Goal: Find specific page/section: Find specific page/section

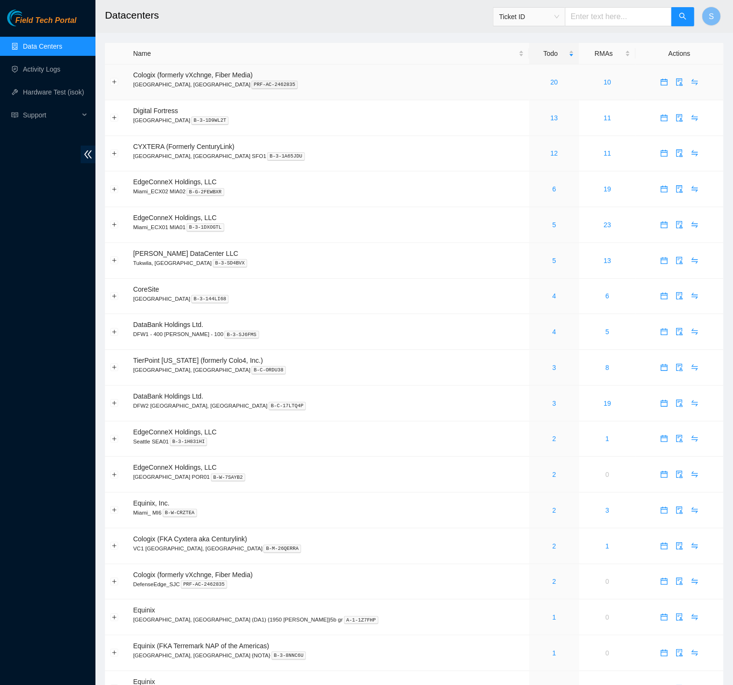
click at [447, 80] on p "Santa Clara, CA PRF-AC-2462835" at bounding box center [328, 84] width 391 height 9
click at [551, 80] on link "20" at bounding box center [555, 82] width 8 height 8
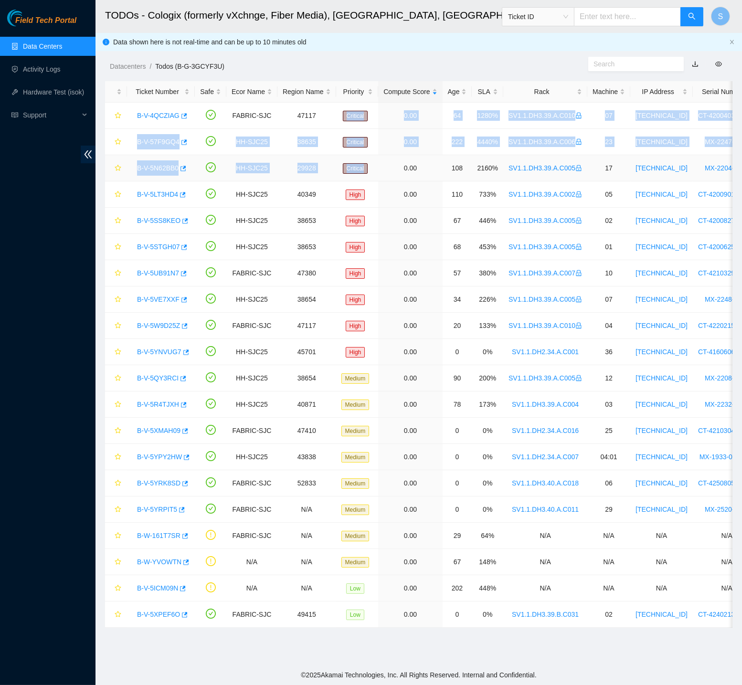
drag, startPoint x: 336, startPoint y: 110, endPoint x: 374, endPoint y: 178, distance: 78.2
click at [374, 178] on tbody "B-V-4QCZIAG FABRIC-SJC 47117 Critical 0.00 64 1280% SV1.1.DH3.39.A.C010 07 23.2…" at bounding box center [570, 365] width 931 height 525
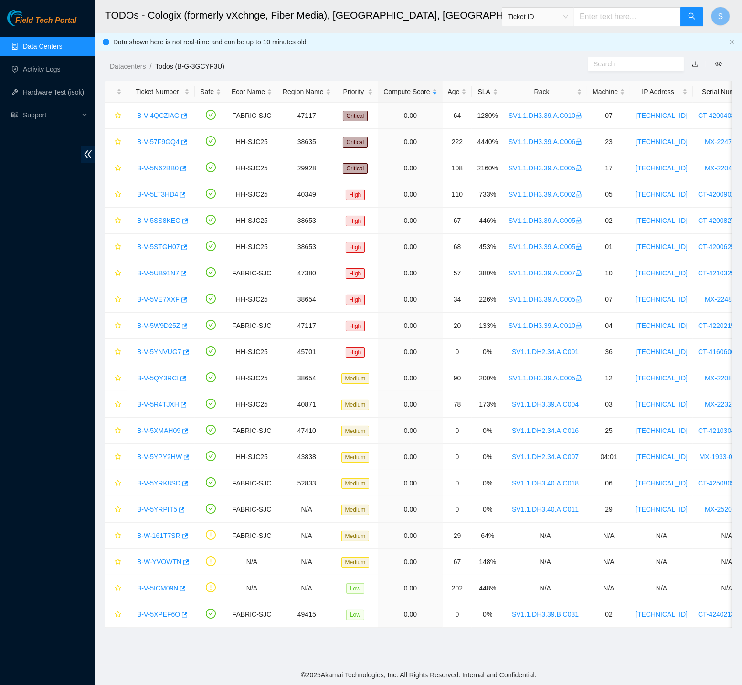
click at [387, 55] on div "Datacenters / Todos (B-G-3GCYF3U) /" at bounding box center [337, 44] width 485 height 53
click at [52, 17] on span "Field Tech Portal" at bounding box center [45, 20] width 61 height 9
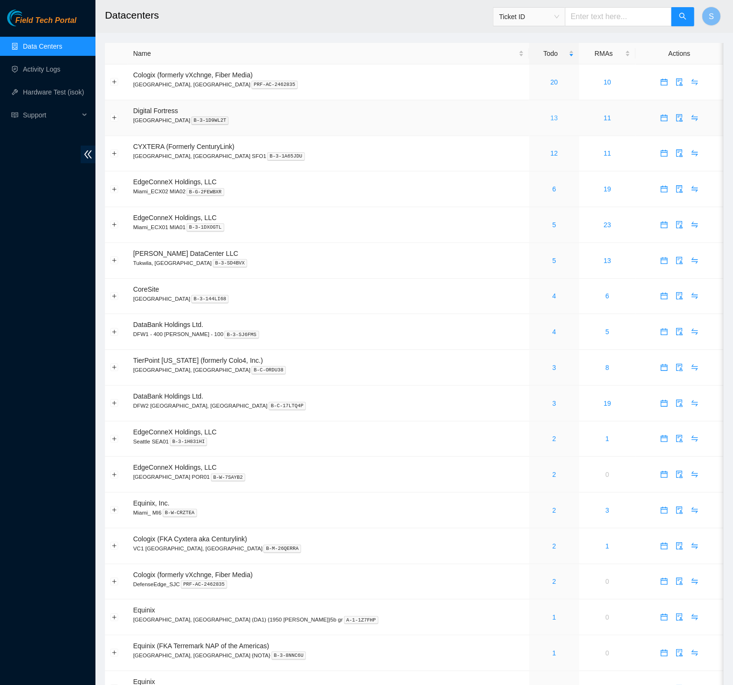
click at [551, 115] on link "13" at bounding box center [555, 118] width 8 height 8
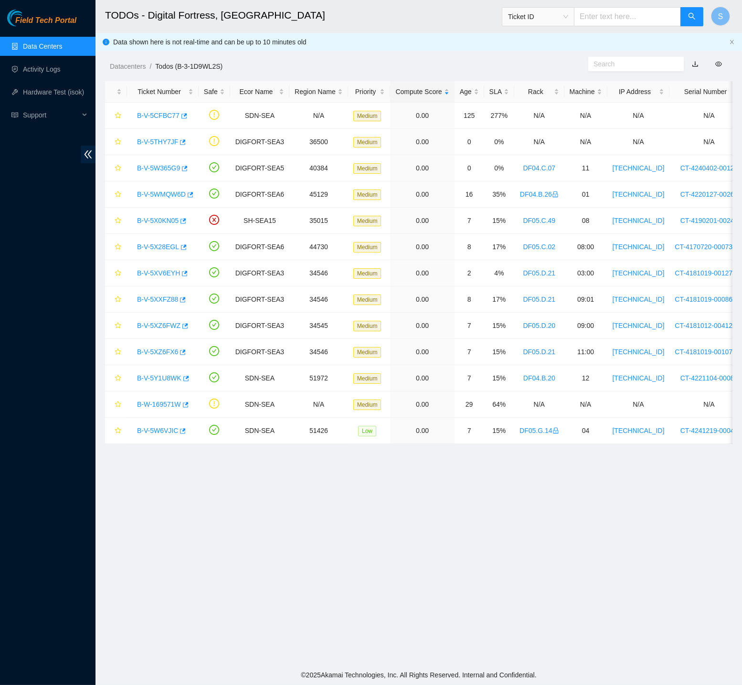
click at [58, 17] on span "Field Tech Portal" at bounding box center [45, 20] width 61 height 9
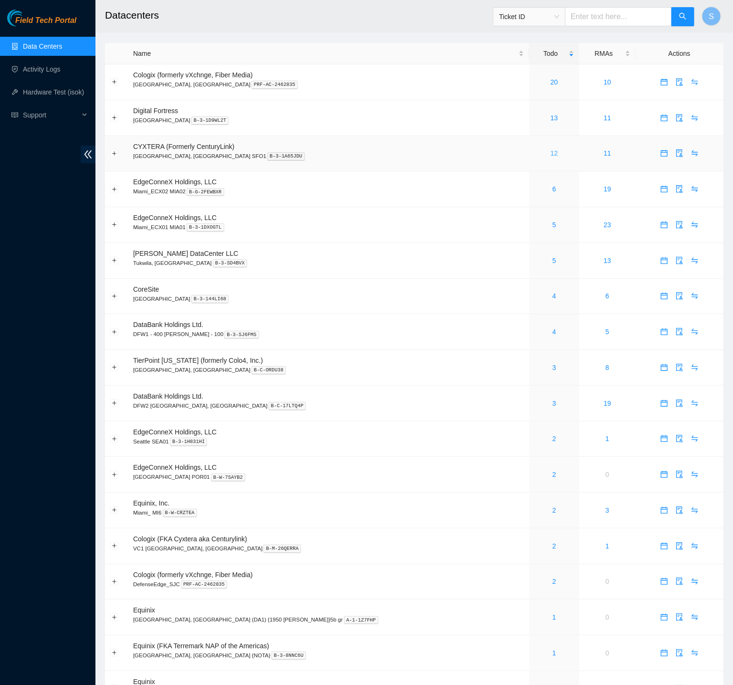
click at [551, 151] on link "12" at bounding box center [555, 153] width 8 height 8
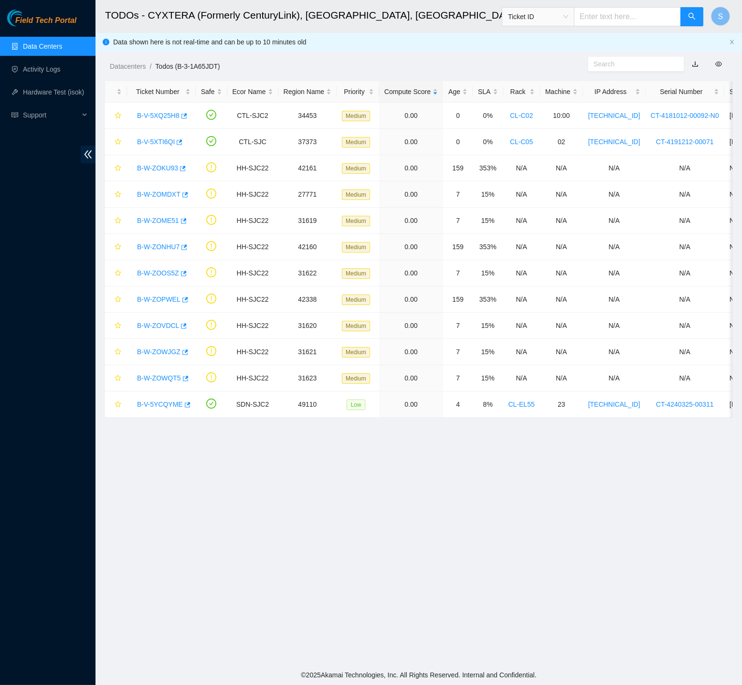
click at [52, 28] on link "Field Tech Portal" at bounding box center [41, 23] width 69 height 12
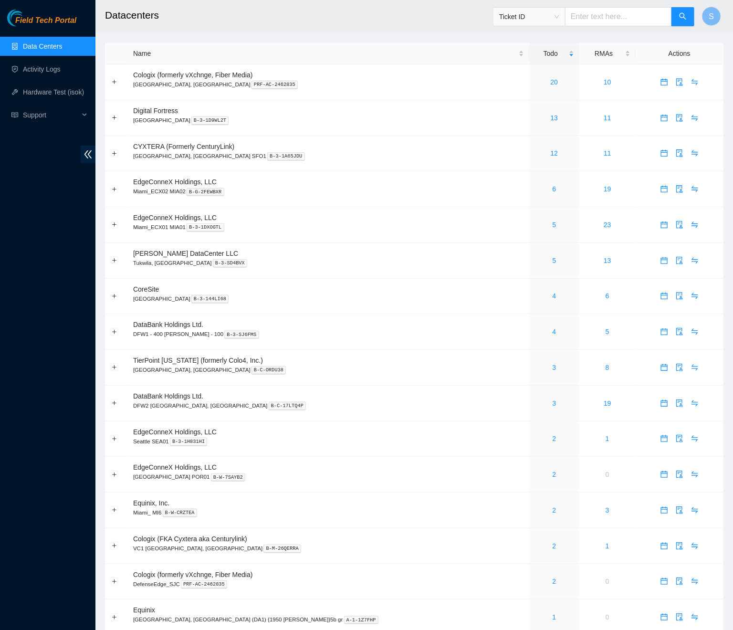
click at [432, 23] on h2 "Datacenters" at bounding box center [355, 15] width 500 height 31
click at [551, 80] on link "20" at bounding box center [555, 82] width 8 height 8
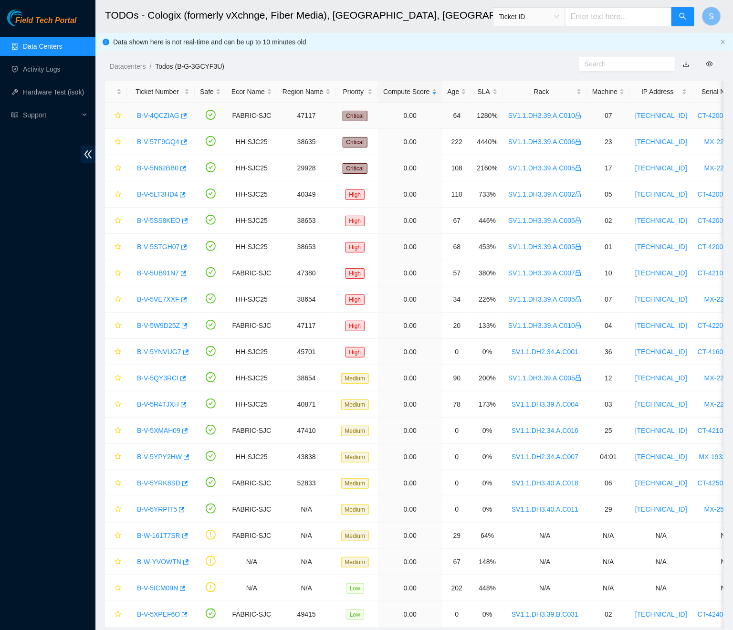
click at [176, 112] on link "B-V-4QCZIAG" at bounding box center [158, 116] width 42 height 8
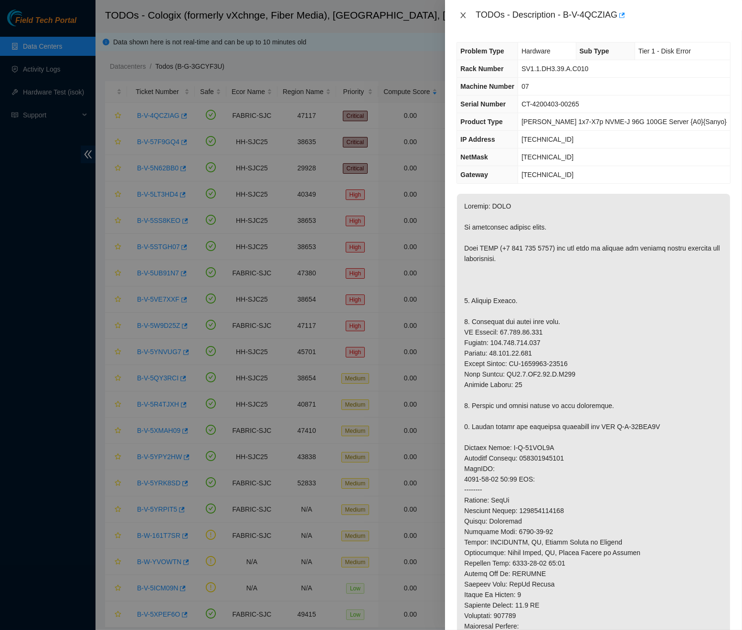
click at [462, 11] on icon "close" at bounding box center [463, 15] width 8 height 8
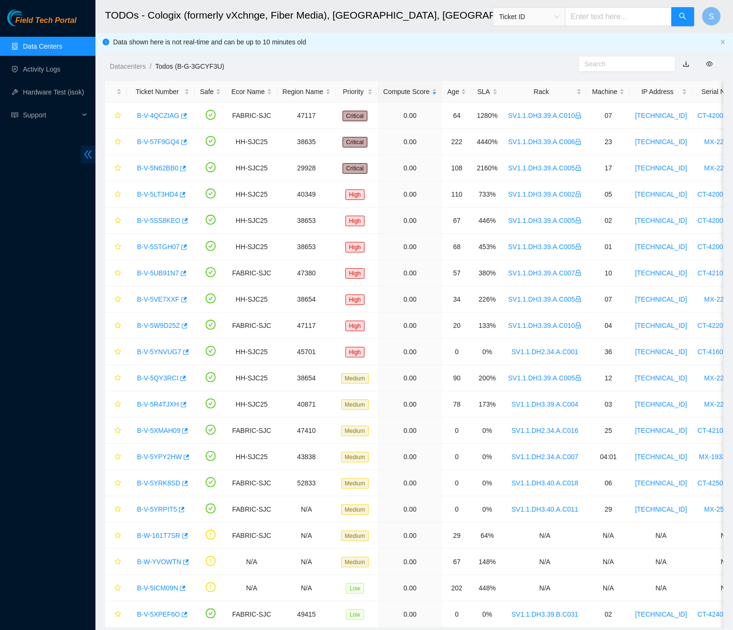
click at [90, 152] on icon "double-left" at bounding box center [88, 154] width 10 height 10
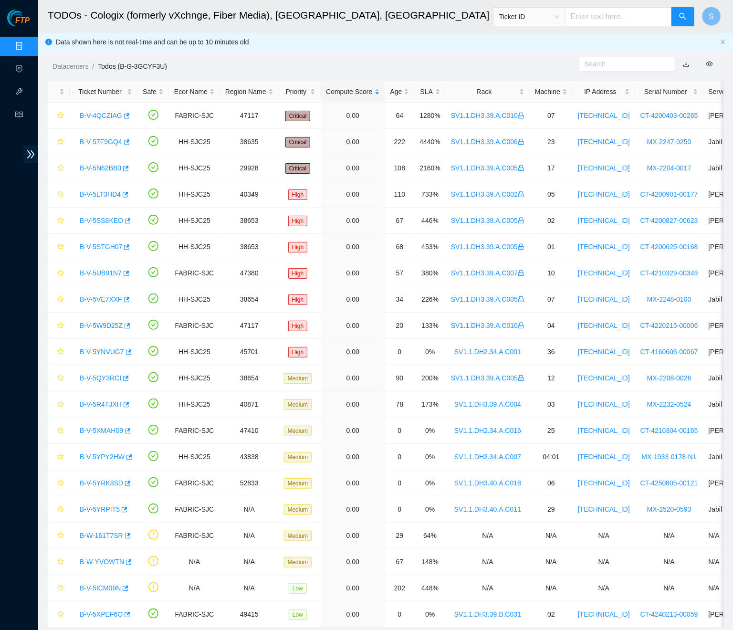
click at [23, 17] on span "FTP" at bounding box center [22, 20] width 14 height 9
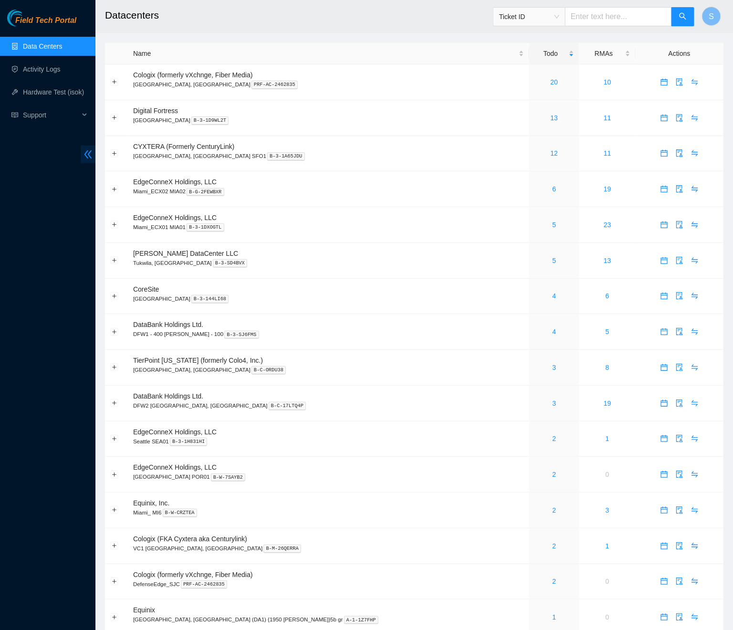
click at [88, 152] on icon "double-left" at bounding box center [88, 154] width 10 height 10
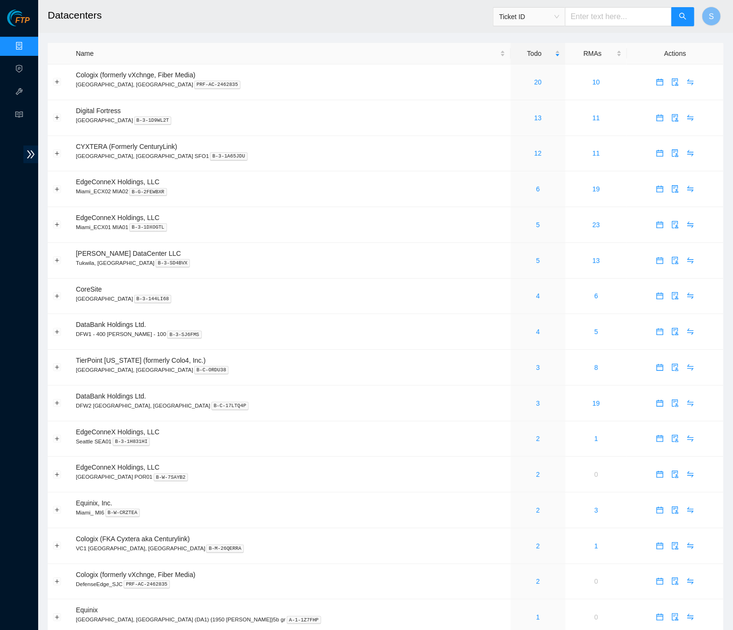
click at [300, 27] on h2 "Datacenters" at bounding box center [298, 15] width 500 height 31
click at [298, 19] on h2 "Datacenters" at bounding box center [298, 15] width 500 height 31
click at [315, 16] on h2 "Datacenters" at bounding box center [298, 15] width 500 height 31
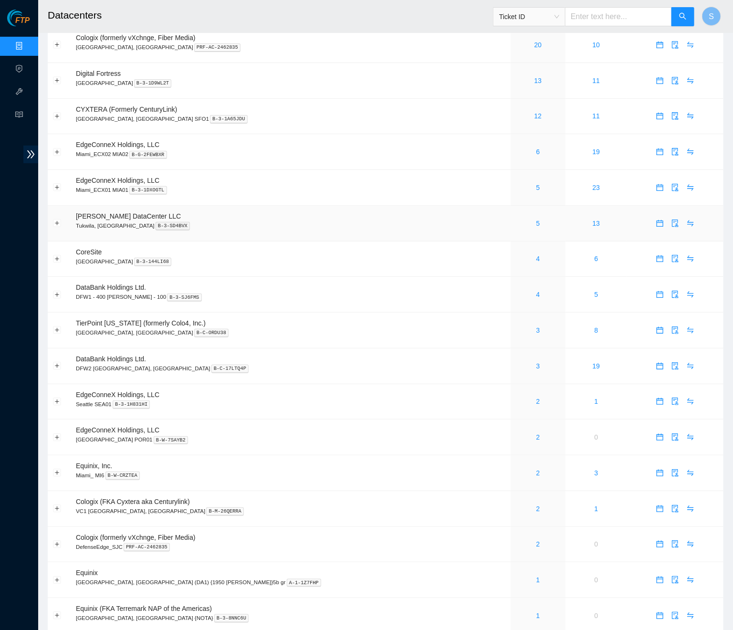
scroll to position [39, 0]
click at [436, 220] on td "Sabey DataCenter LLC Tukwila, WA B-3-SD4BVX" at bounding box center [291, 222] width 440 height 36
click at [438, 189] on td "EdgeConneX Holdings, LLC Miami_ECX01 MIA01 B-3-1DXOGTL" at bounding box center [291, 186] width 440 height 36
click at [430, 209] on td "Sabey DataCenter LLC Tukwila, WA B-3-SD4BVX" at bounding box center [291, 222] width 440 height 36
click at [536, 218] on link "5" at bounding box center [538, 222] width 4 height 8
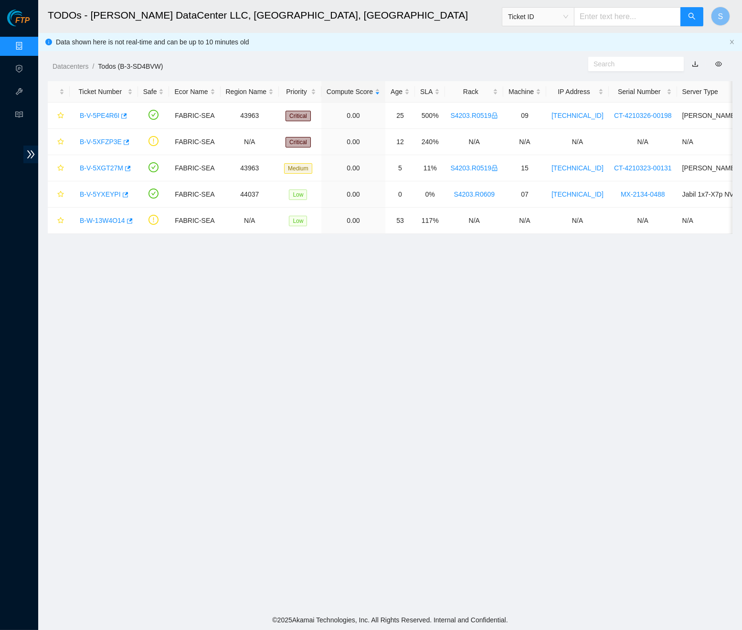
click at [215, 326] on main "TODOs - Sabey DataCenter LLC, Tukwila, WA Ticket ID S Data shown here is not re…" at bounding box center [389, 305] width 703 height 610
click at [17, 20] on span "FTP" at bounding box center [22, 20] width 14 height 9
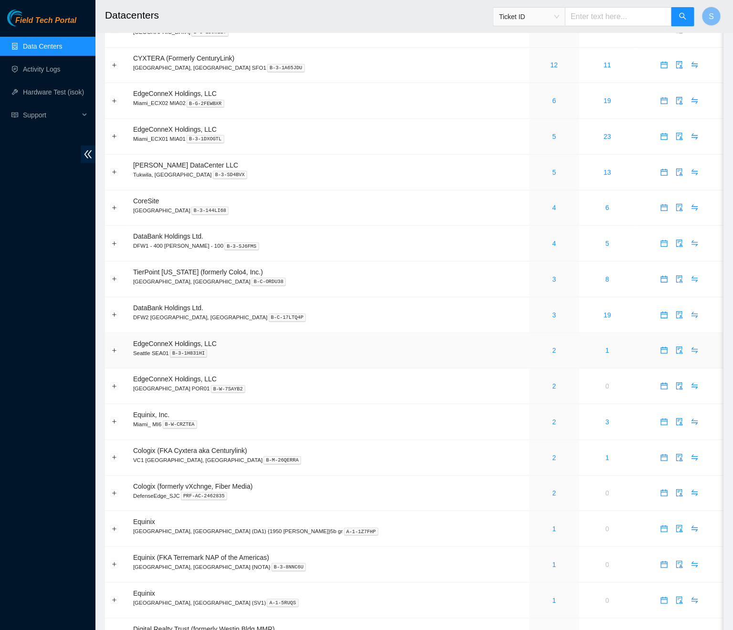
scroll to position [166, 0]
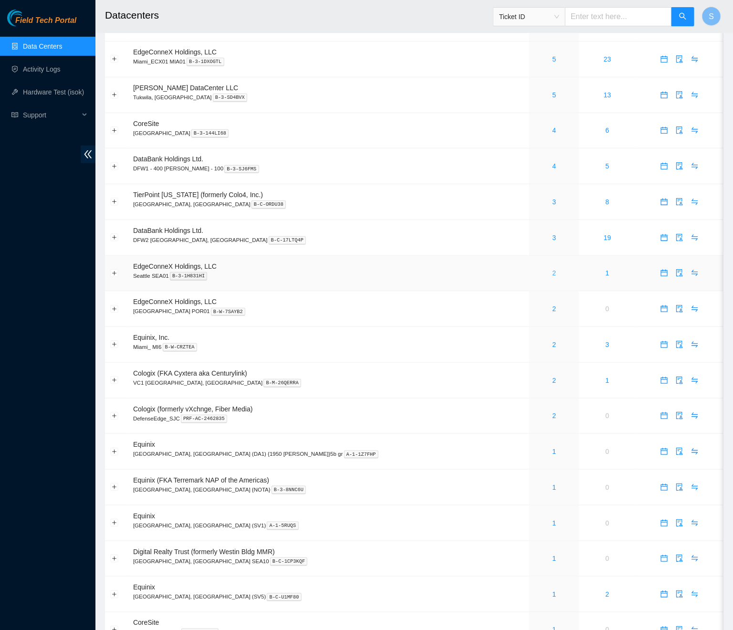
click at [553, 269] on link "2" at bounding box center [555, 273] width 4 height 8
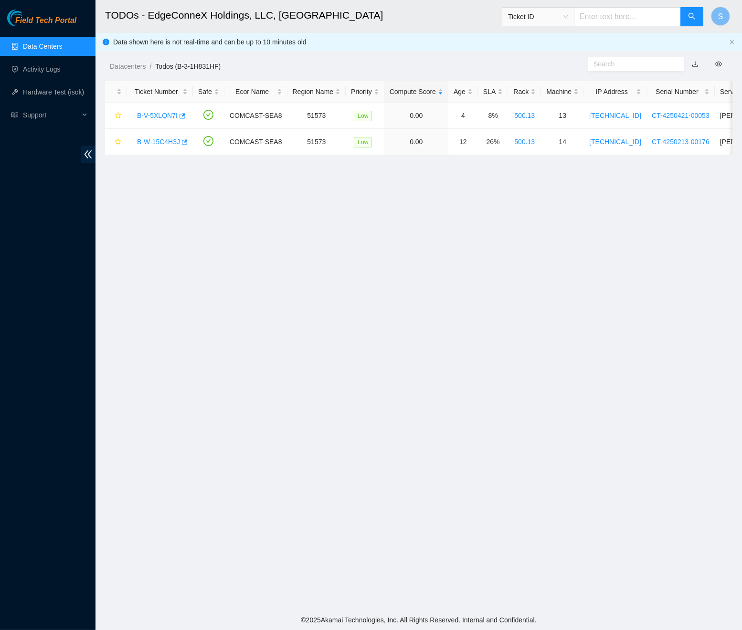
click at [33, 19] on span "Field Tech Portal" at bounding box center [45, 20] width 61 height 9
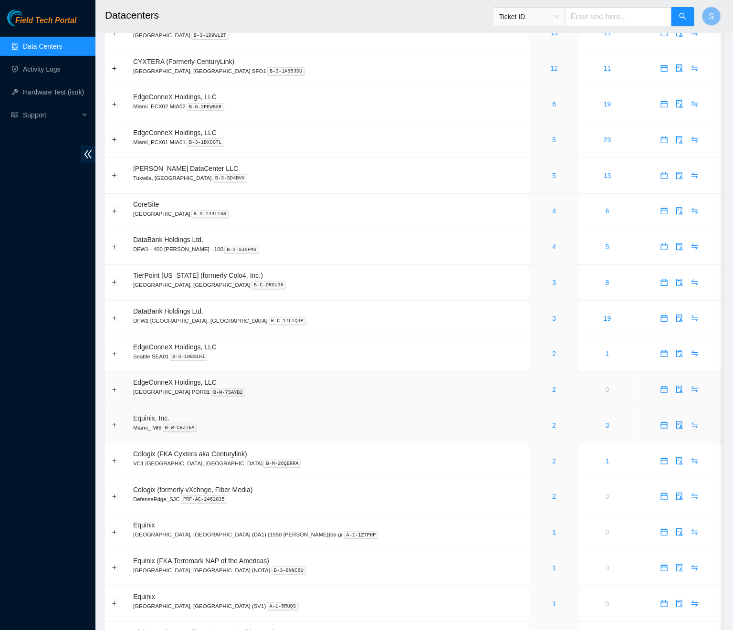
scroll to position [136, 0]
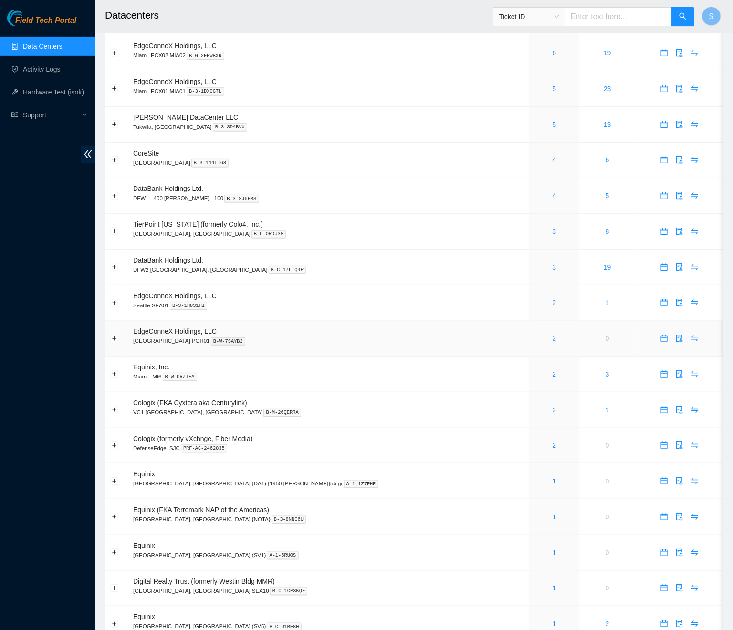
click at [553, 335] on link "2" at bounding box center [555, 339] width 4 height 8
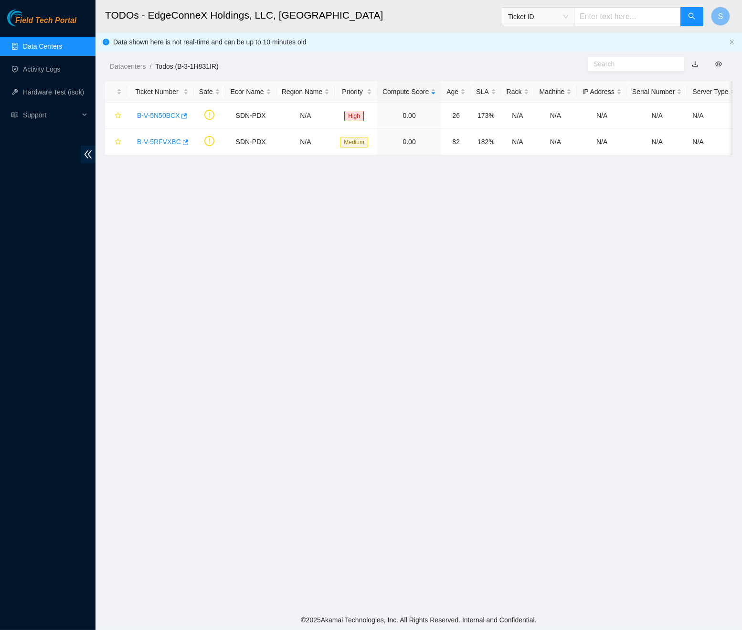
click at [48, 12] on div "Field Tech Portal" at bounding box center [47, 18] width 95 height 17
click at [49, 18] on span "Field Tech Portal" at bounding box center [45, 20] width 61 height 9
